Goal: Information Seeking & Learning: Learn about a topic

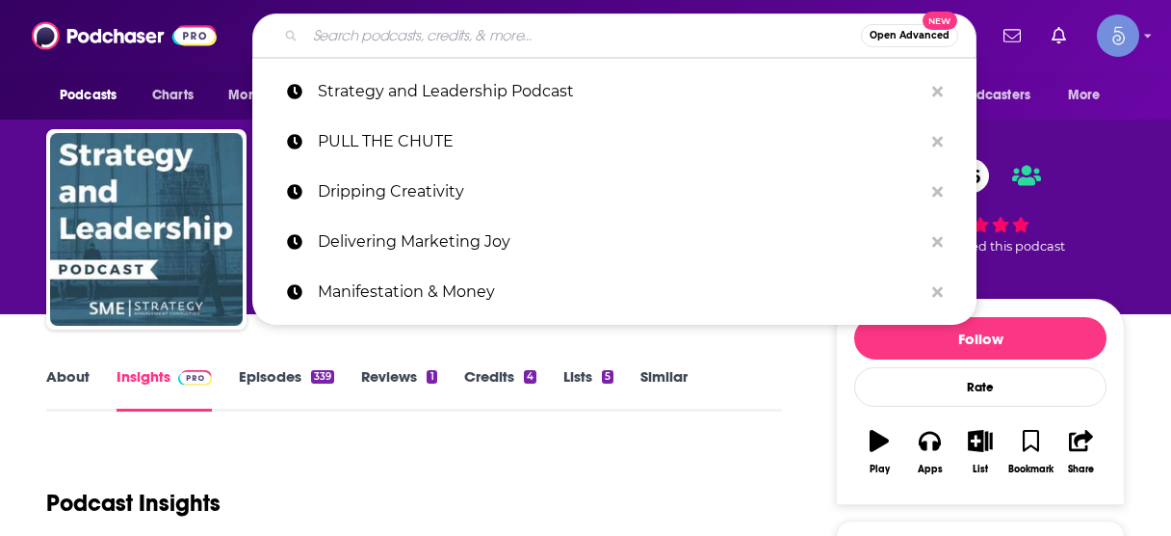
click at [505, 39] on input "Search podcasts, credits, & more..." at bounding box center [583, 35] width 556 height 31
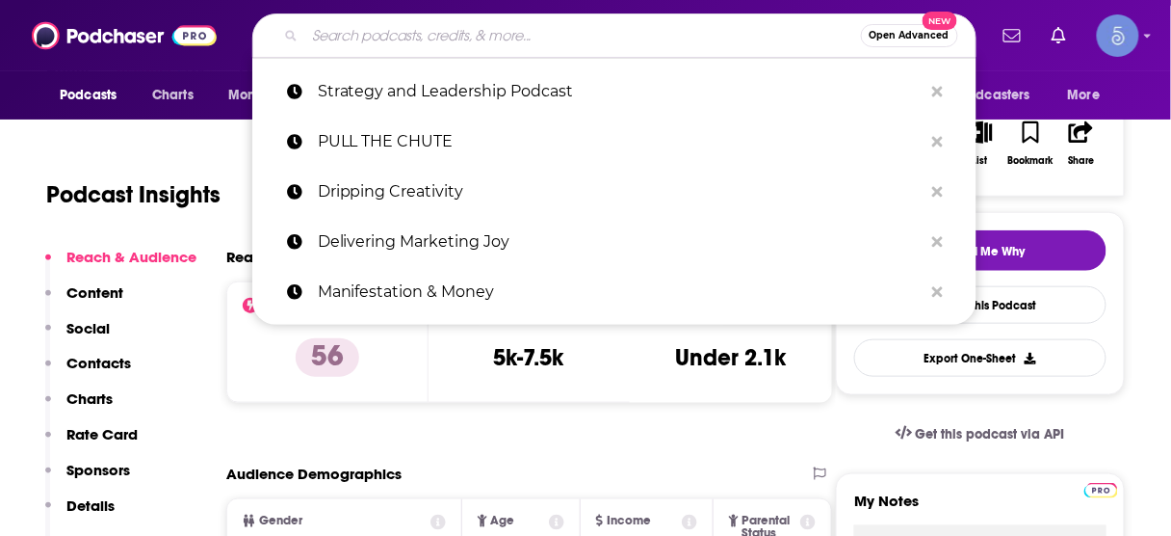
scroll to position [308, 0]
type input "Talking with the Experts"
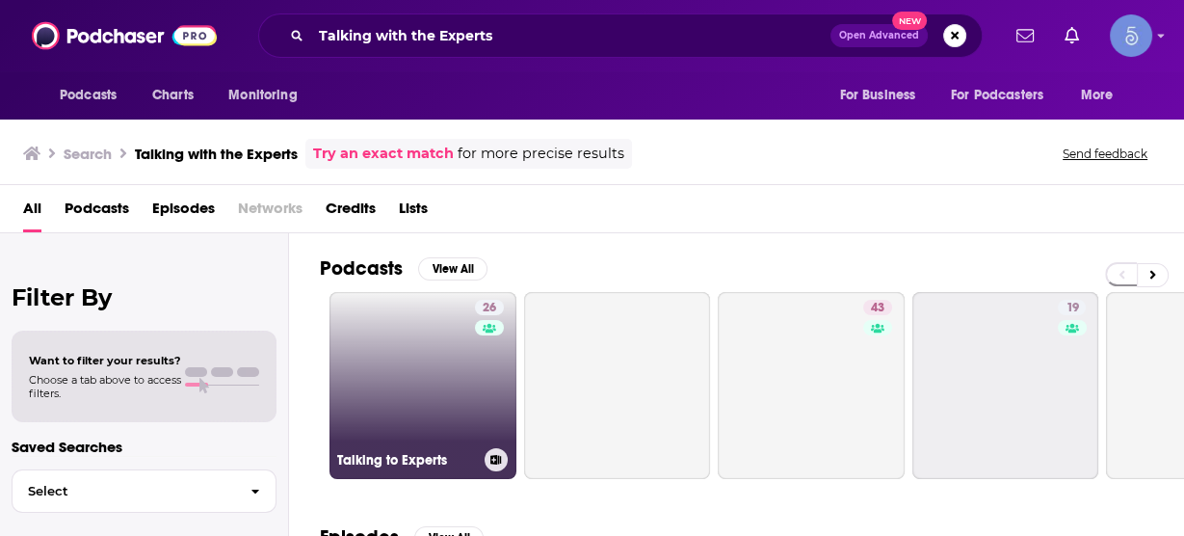
click at [443, 338] on link "26 Talking to Experts" at bounding box center [422, 385] width 187 height 187
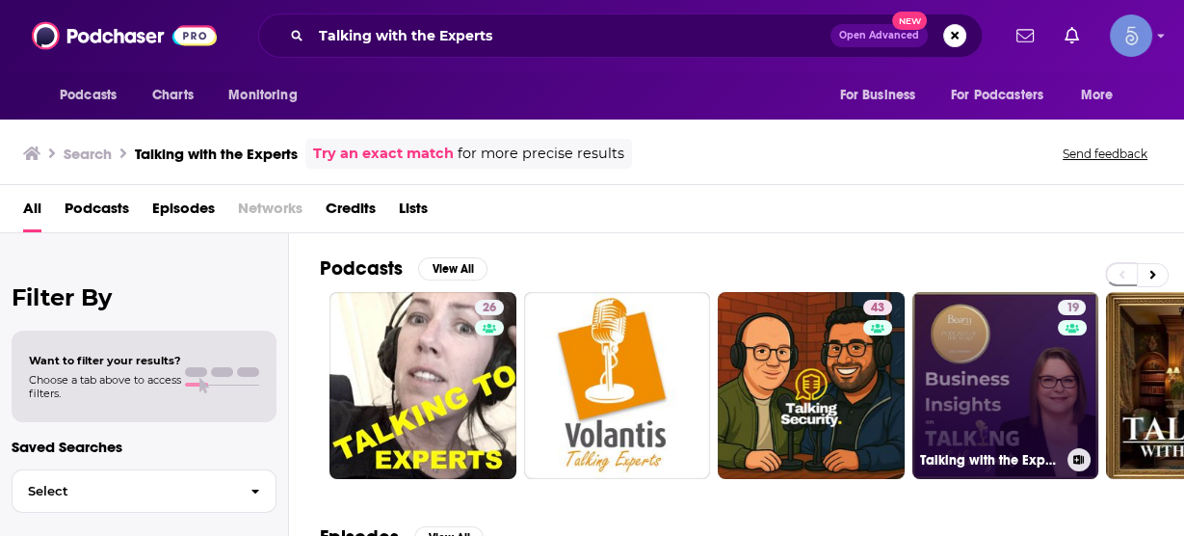
click at [950, 382] on link "19 Talking with the Experts: Business Insights" at bounding box center [1005, 385] width 187 height 187
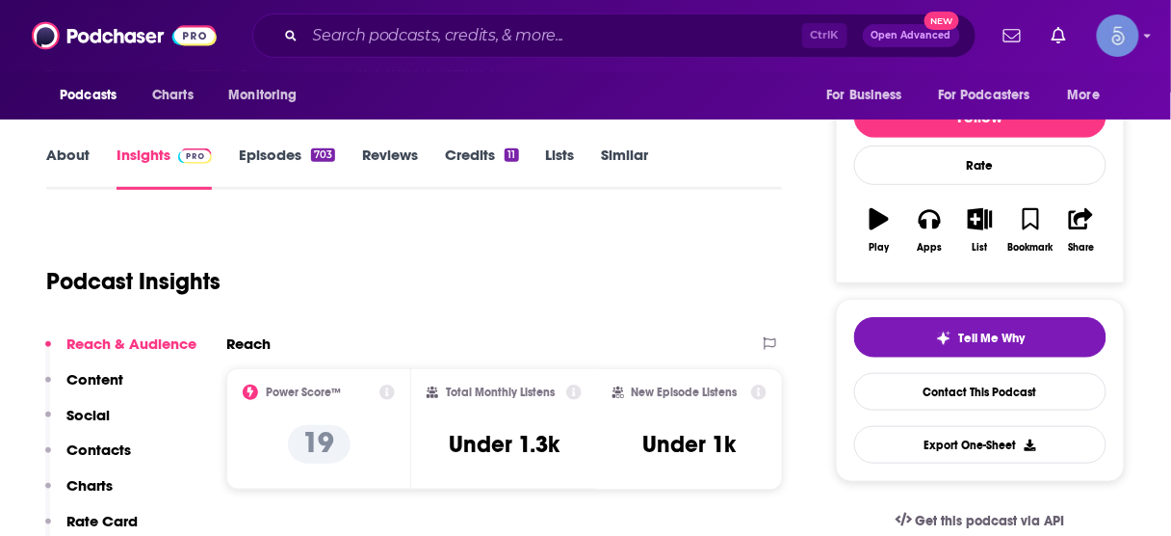
scroll to position [231, 0]
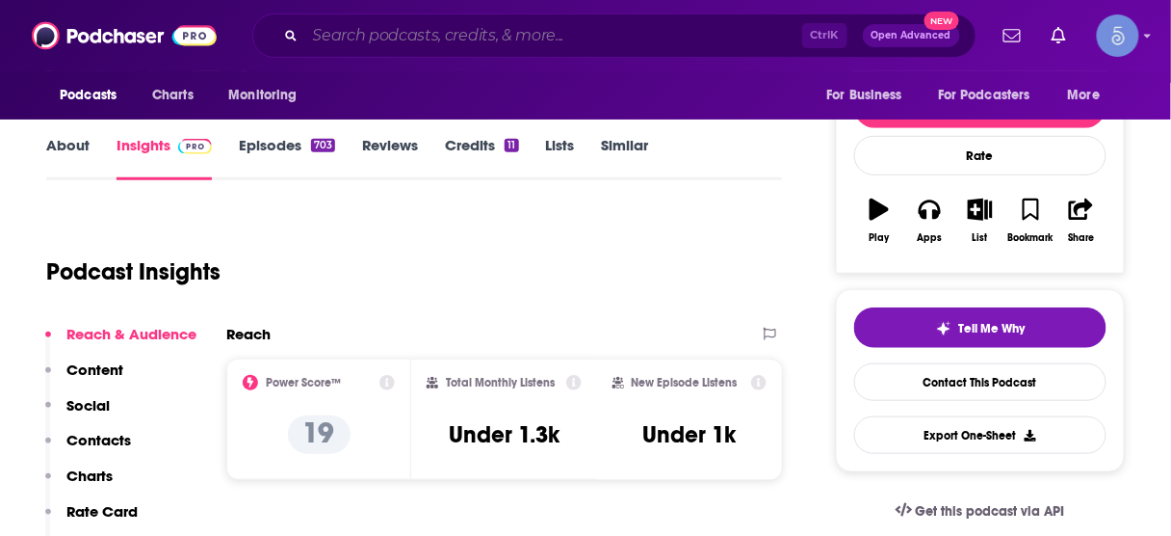
click at [619, 32] on input "Search podcasts, credits, & more..." at bounding box center [553, 35] width 497 height 31
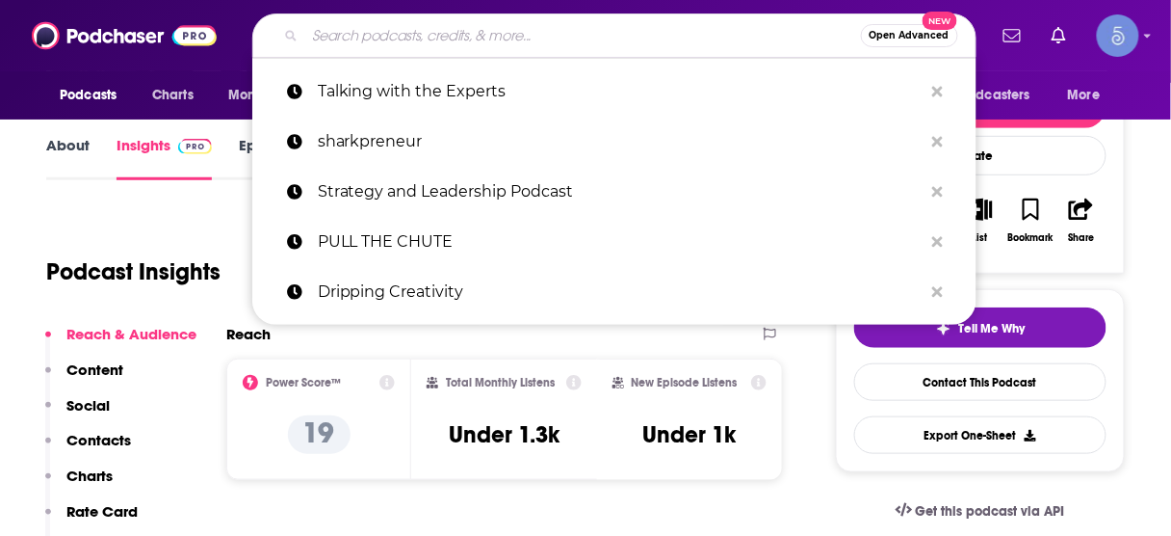
paste input "Better Sex"
type input "Better Sex"
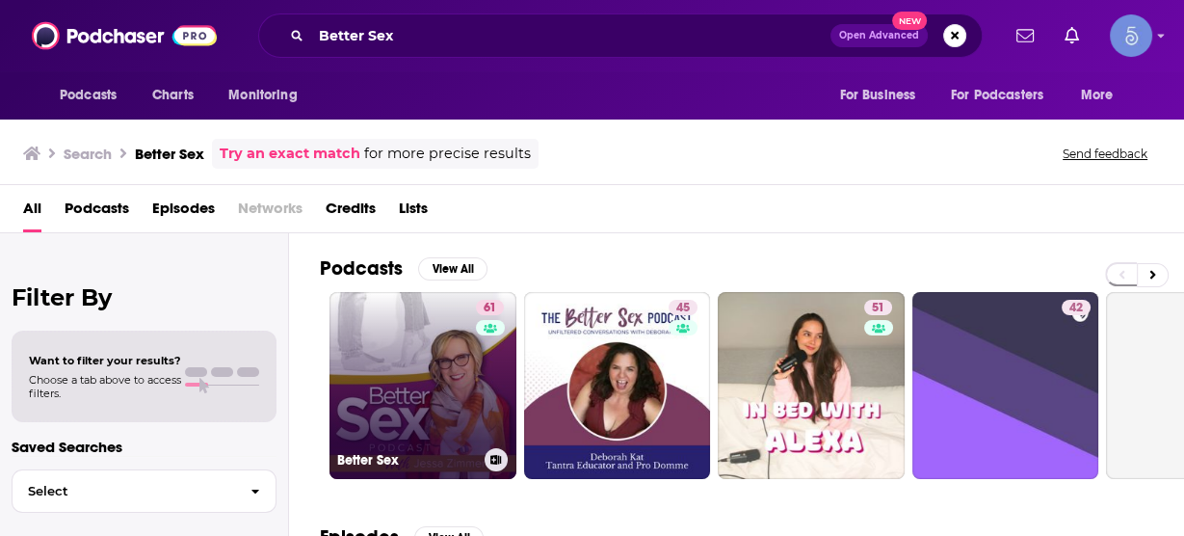
click at [417, 360] on link "61 Better Sex" at bounding box center [422, 385] width 187 height 187
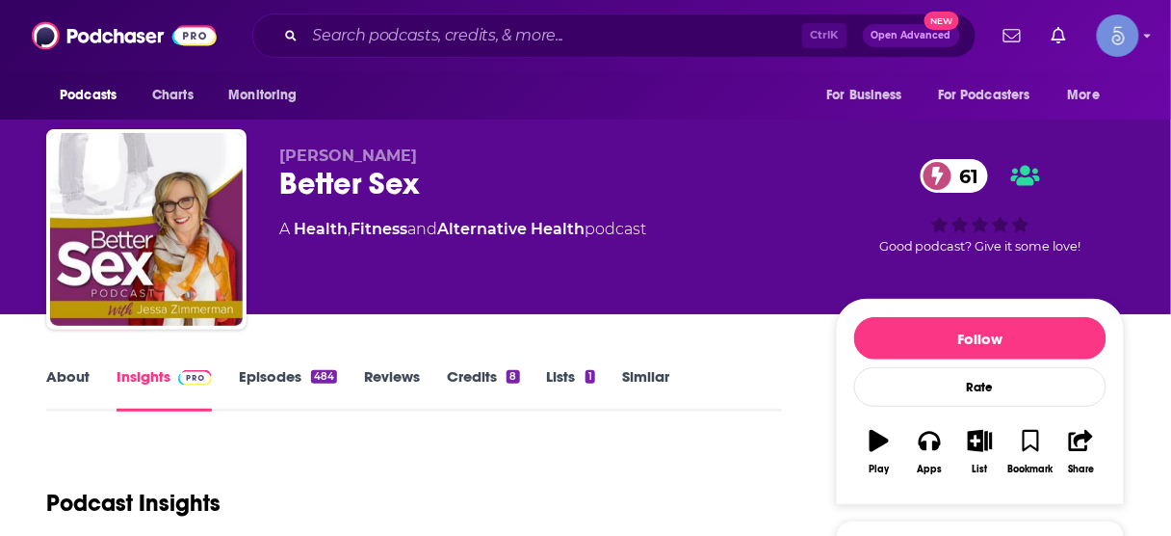
scroll to position [231, 0]
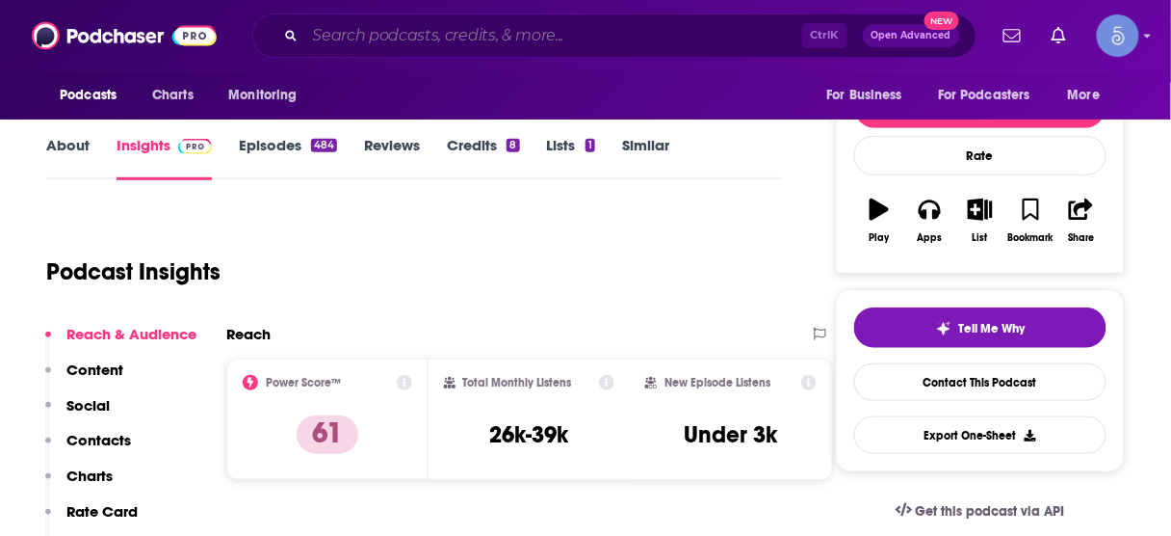
click at [670, 36] on input "Search podcasts, credits, & more..." at bounding box center [553, 35] width 497 height 31
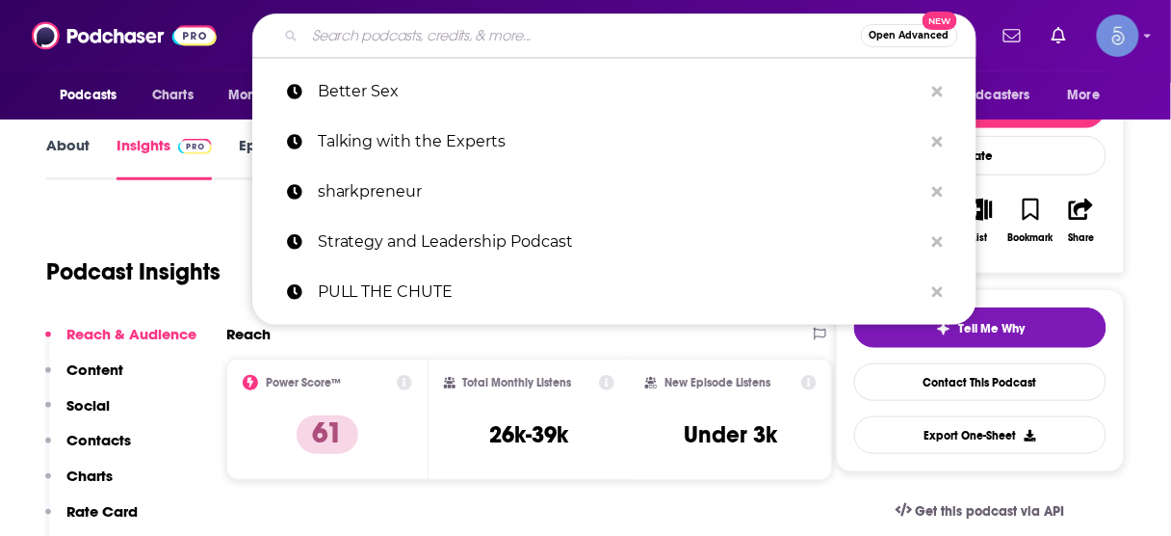
paste input "The Wild Wisdom Show with Dr. [PERSON_NAME], MD"
type input "The Wild Wisdom Show with Dr. [PERSON_NAME], MD"
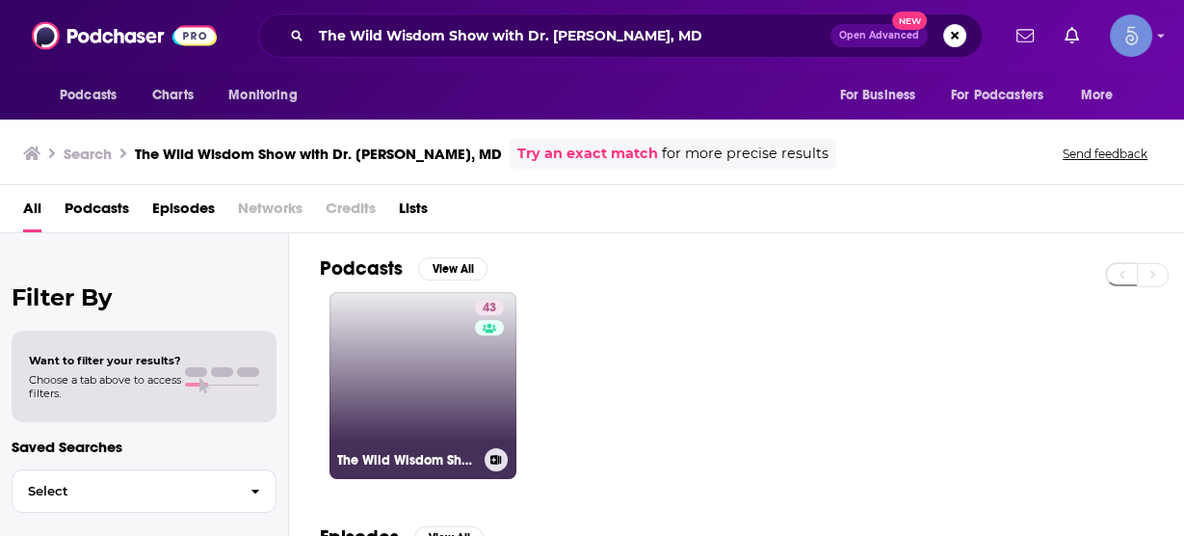
click at [445, 360] on link "43 The Wild Wisdom Show with Dr. [PERSON_NAME], MD" at bounding box center [422, 385] width 187 height 187
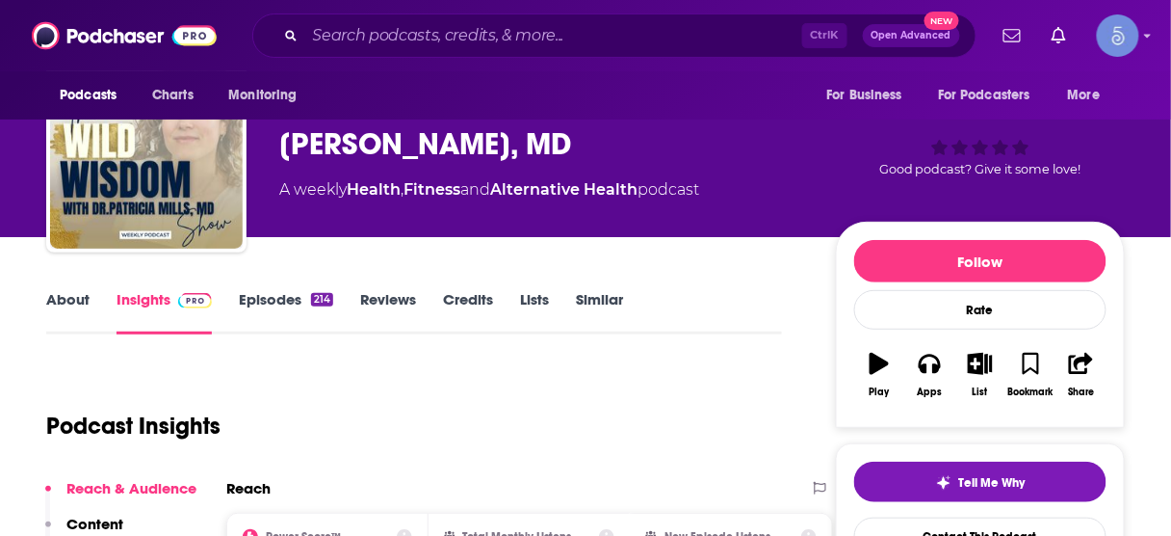
scroll to position [231, 0]
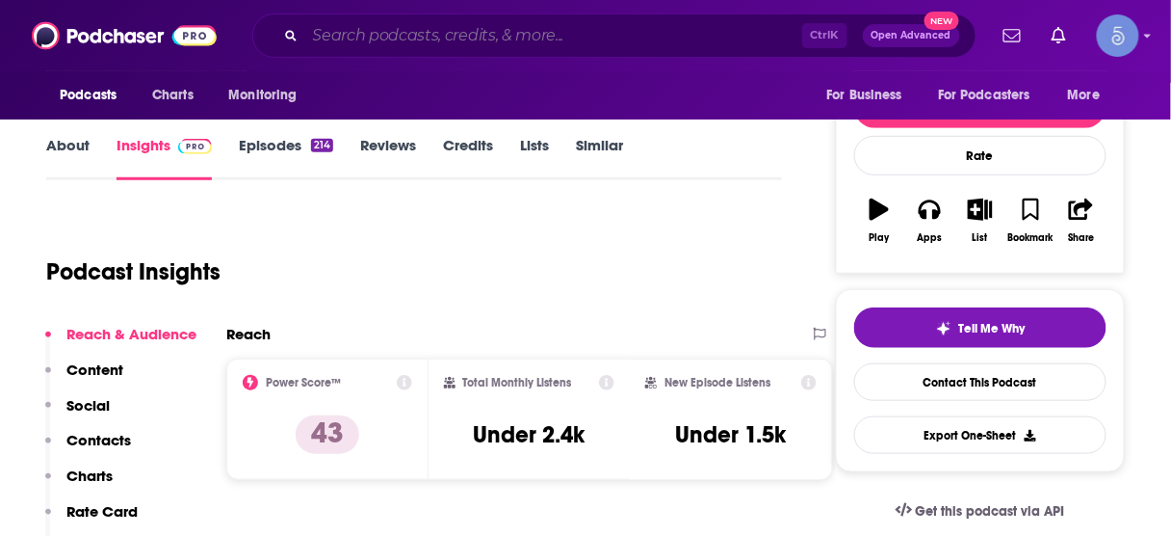
click at [657, 35] on input "Search podcasts, credits, & more..." at bounding box center [553, 35] width 497 height 31
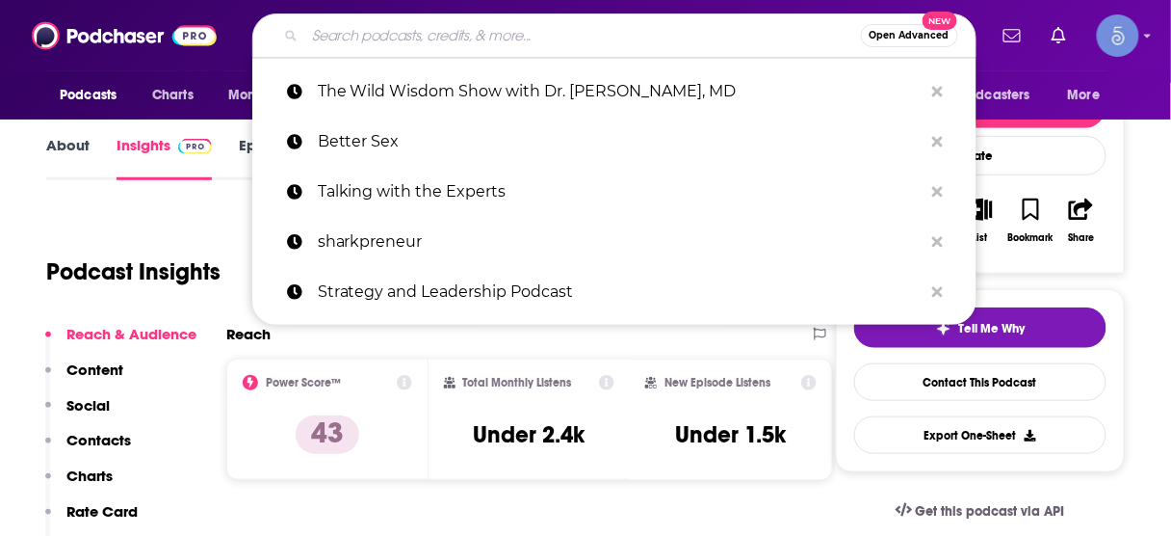
paste input "THINK Business"
type input "THINK Business"
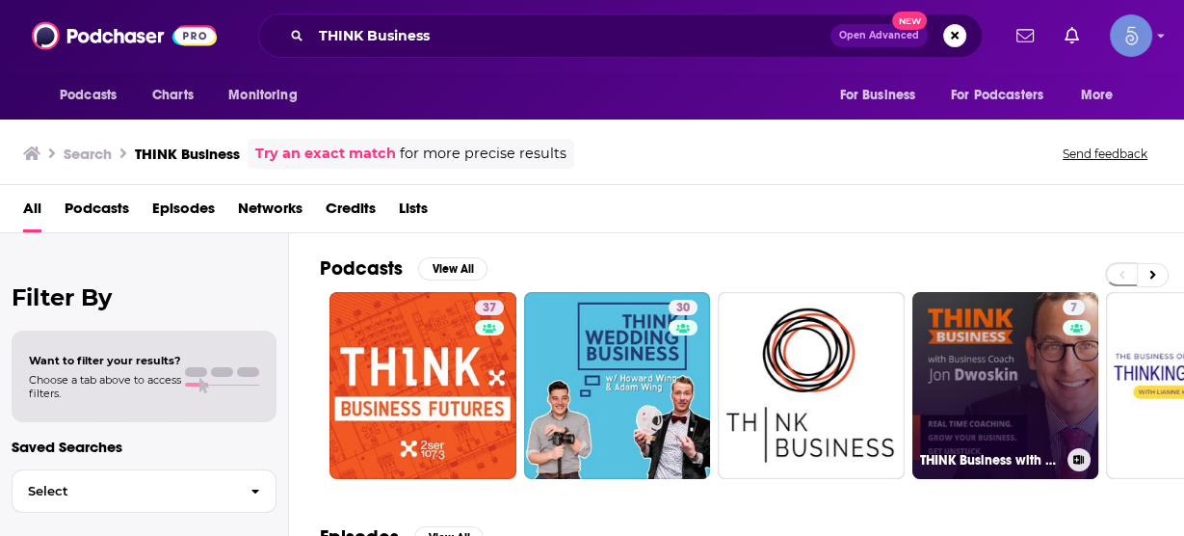
click at [1015, 376] on link "7 THINK Business with [PERSON_NAME]" at bounding box center [1005, 385] width 187 height 187
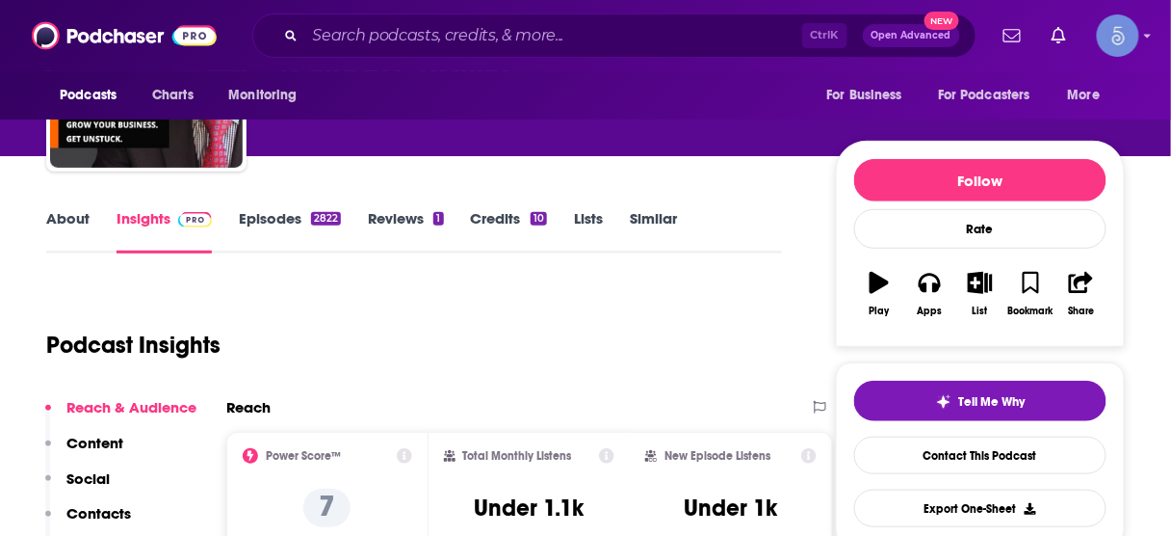
scroll to position [231, 0]
